Goal: Check status: Check status

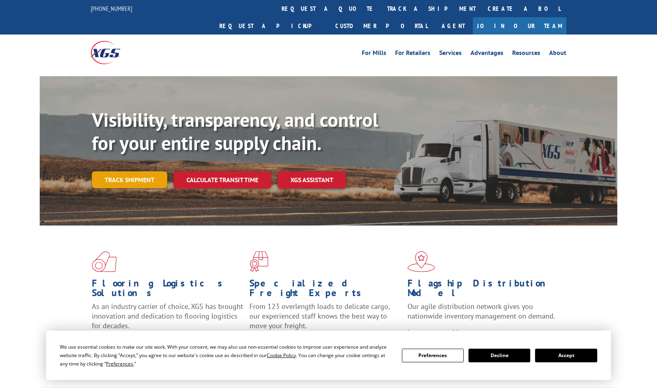
click at [129, 171] on link "Track shipment" at bounding box center [129, 179] width 75 height 17
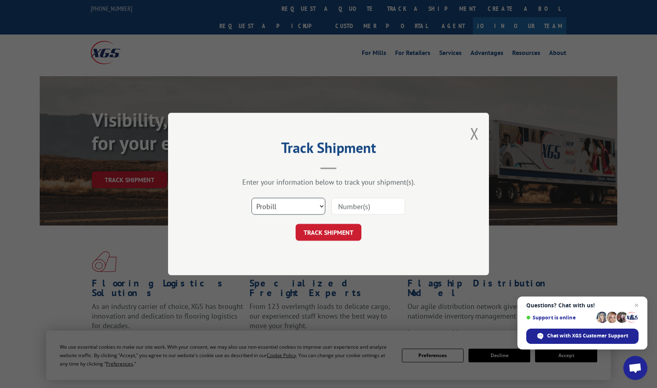
select select "po"
click at [351, 208] on input at bounding box center [368, 206] width 74 height 17
type input "IP10010015"
click at [328, 232] on button "TRACK SHIPMENT" at bounding box center [328, 232] width 66 height 17
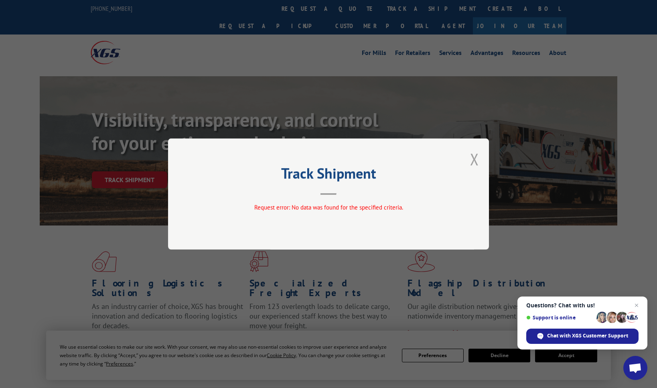
click at [472, 154] on button "Close modal" at bounding box center [474, 158] width 9 height 21
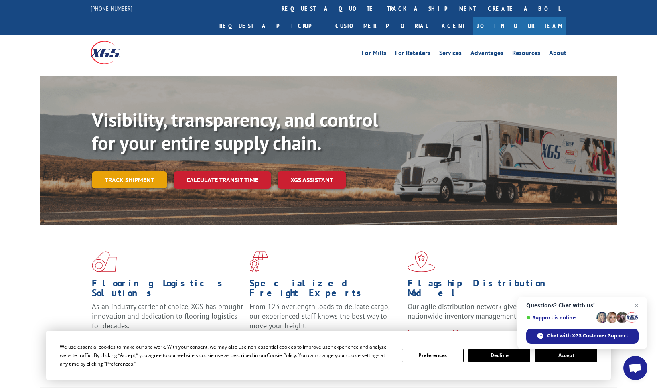
click at [163, 171] on link "Track shipment" at bounding box center [129, 179] width 75 height 17
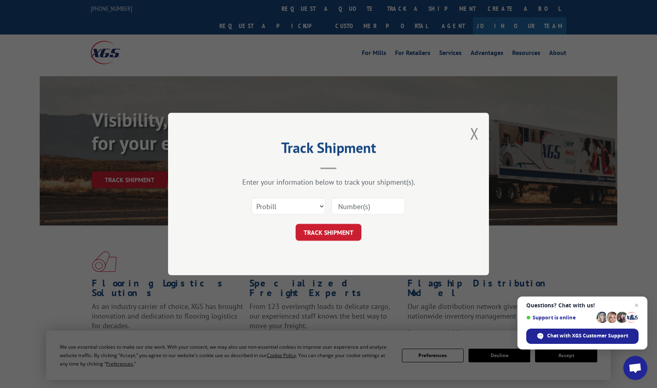
click at [361, 203] on input at bounding box center [368, 206] width 74 height 17
type input "IP10010015"
click at [328, 232] on button "TRACK SHIPMENT" at bounding box center [328, 232] width 66 height 17
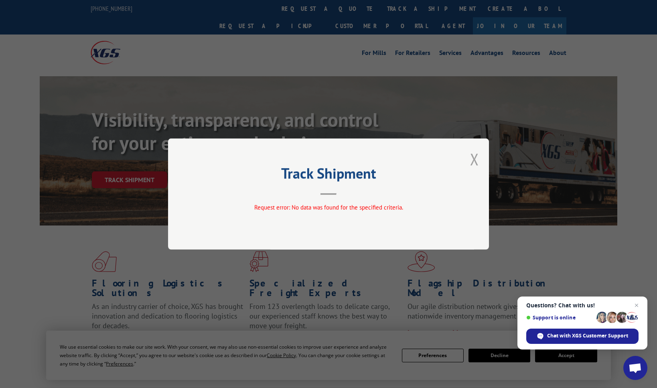
click at [475, 161] on button "Close modal" at bounding box center [474, 158] width 9 height 21
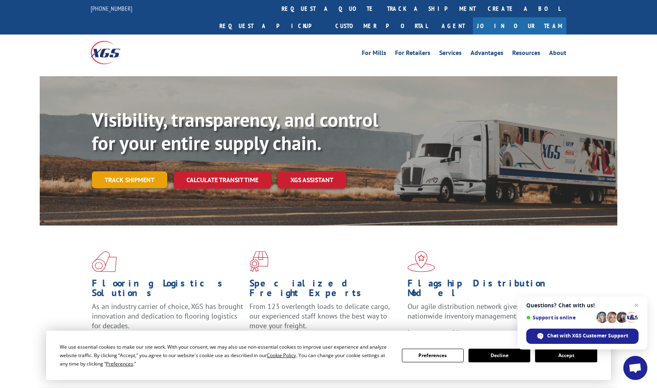
click at [148, 171] on link "Track shipment" at bounding box center [129, 179] width 75 height 17
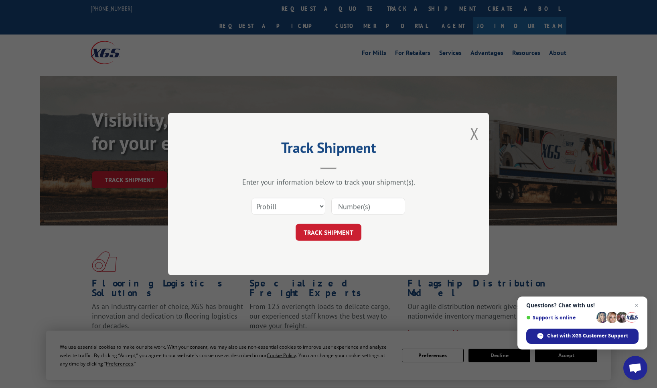
click at [340, 206] on input at bounding box center [368, 206] width 74 height 17
type input "10010015"
click at [328, 232] on button "TRACK SHIPMENT" at bounding box center [328, 232] width 66 height 17
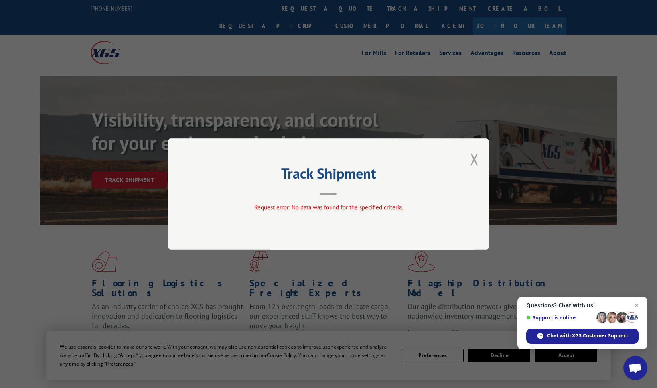
click at [478, 161] on button "Close modal" at bounding box center [474, 158] width 9 height 21
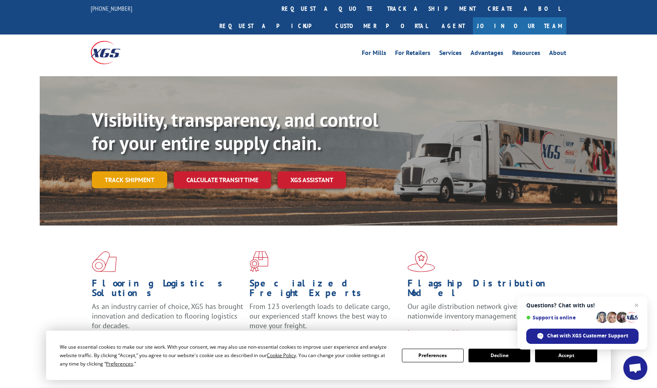
click at [142, 171] on link "Track shipment" at bounding box center [129, 179] width 75 height 17
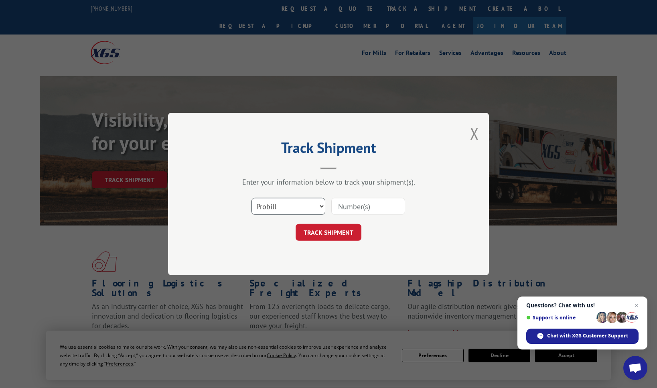
select select "bol"
click at [342, 205] on input at bounding box center [368, 206] width 74 height 17
type input "10010015"
click at [328, 232] on button "TRACK SHIPMENT" at bounding box center [328, 232] width 66 height 17
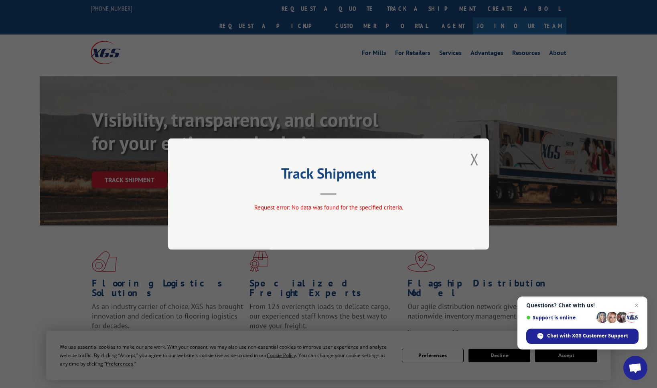
click at [482, 156] on div "Track Shipment Request error: No data was found for the specified criteria." at bounding box center [328, 193] width 321 height 111
click at [477, 160] on button "Close modal" at bounding box center [474, 158] width 9 height 21
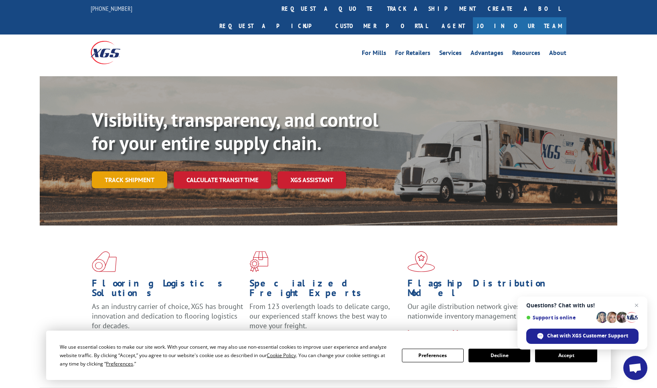
click at [152, 171] on link "Track shipment" at bounding box center [129, 179] width 75 height 17
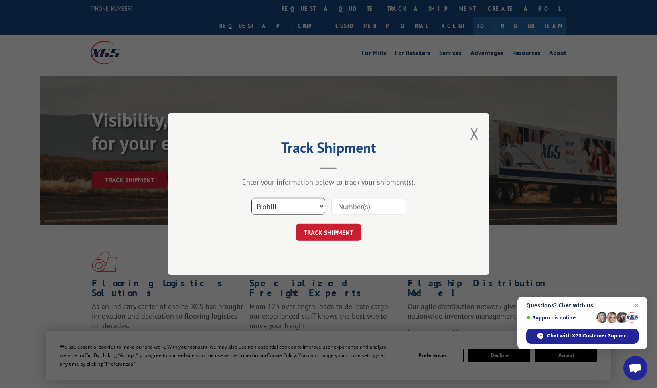
select select "po"
click at [346, 209] on input at bounding box center [368, 206] width 74 height 17
type input "10010015"
click at [328, 232] on button "TRACK SHIPMENT" at bounding box center [328, 232] width 66 height 17
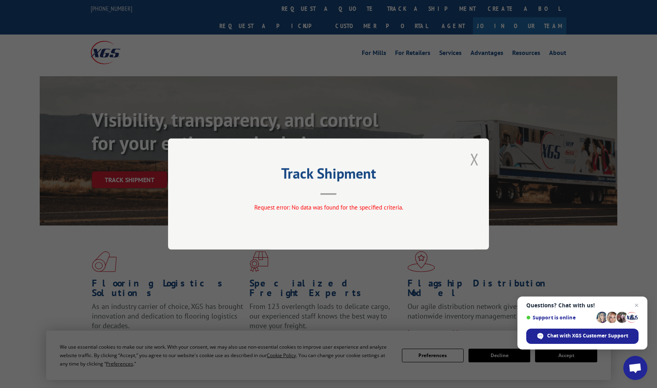
click at [476, 160] on button "Close modal" at bounding box center [474, 158] width 9 height 21
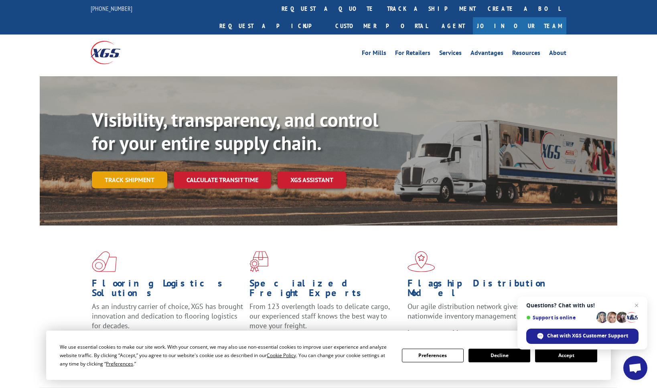
click at [154, 171] on link "Track shipment" at bounding box center [129, 179] width 75 height 17
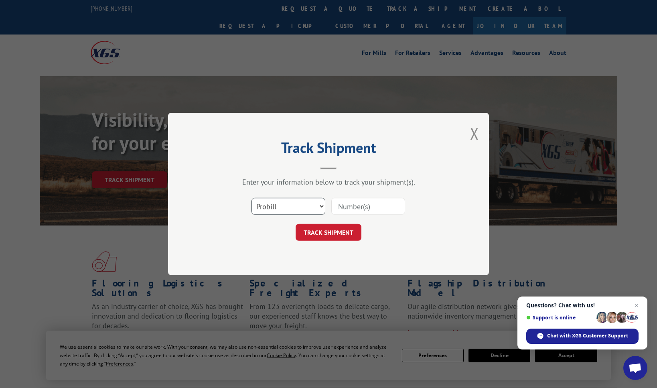
select select "bol"
click at [348, 205] on input at bounding box center [368, 206] width 74 height 17
type input "IP10010015"
click at [328, 232] on button "TRACK SHIPMENT" at bounding box center [328, 232] width 66 height 17
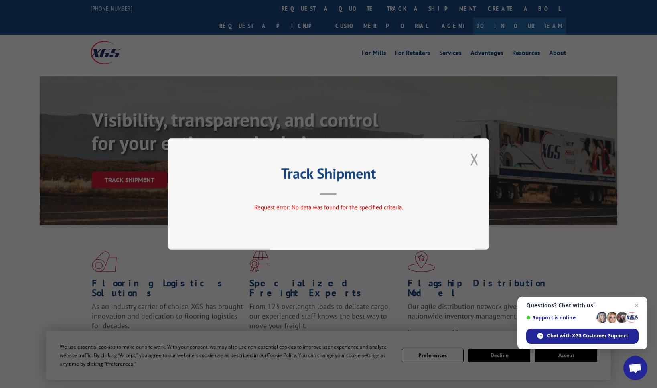
click at [475, 156] on button "Close modal" at bounding box center [474, 158] width 9 height 21
